Goal: Task Accomplishment & Management: Complete application form

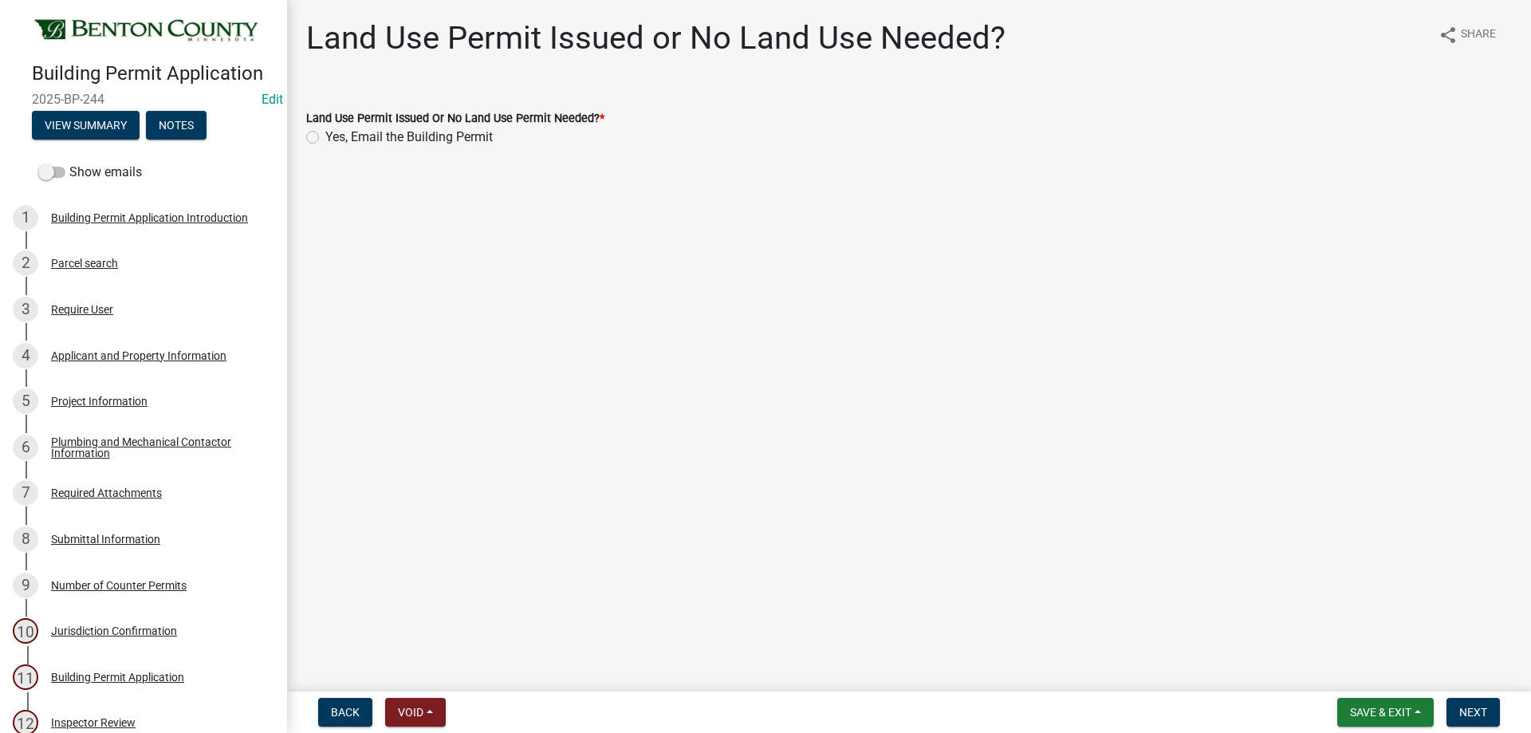
click at [325, 141] on label "Yes, Email the Building Permit" at bounding box center [408, 137] width 167 height 19
click at [325, 138] on input "Yes, Email the Building Permit" at bounding box center [330, 133] width 10 height 10
radio input "true"
click at [1499, 706] on button "Next" at bounding box center [1473, 712] width 53 height 29
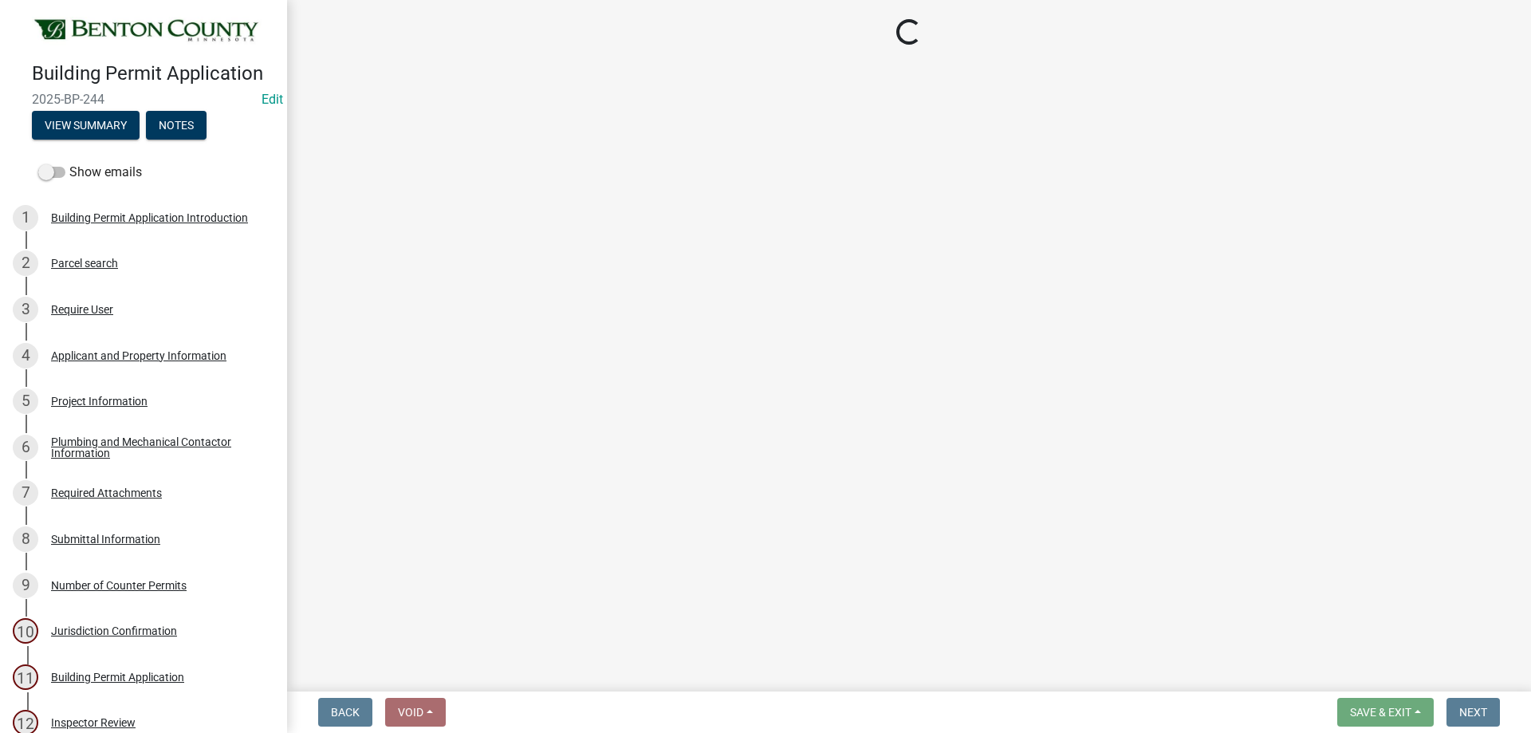
select select "17bfa135-5610-45df-8ce7-87530b7d86d4"
